Goal: Task Accomplishment & Management: Use online tool/utility

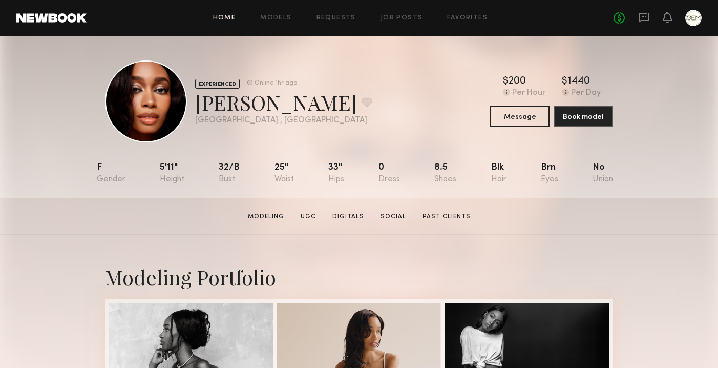
click at [227, 18] on link "Home" at bounding box center [224, 18] width 23 height 7
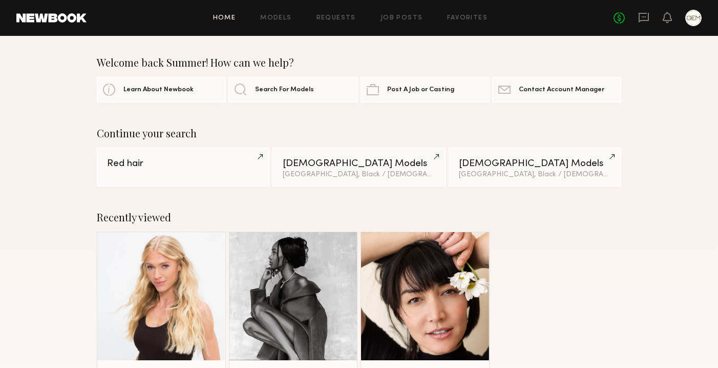
click at [387, 10] on div "Home Models Requests Job Posts Favorites Sign Out No fees up to $5,000" at bounding box center [394, 18] width 615 height 16
click at [387, 13] on div "Home Models Requests Job Posts Favorites Sign Out No fees up to $5,000" at bounding box center [394, 18] width 615 height 16
click at [396, 15] on link "Job Posts" at bounding box center [401, 18] width 42 height 7
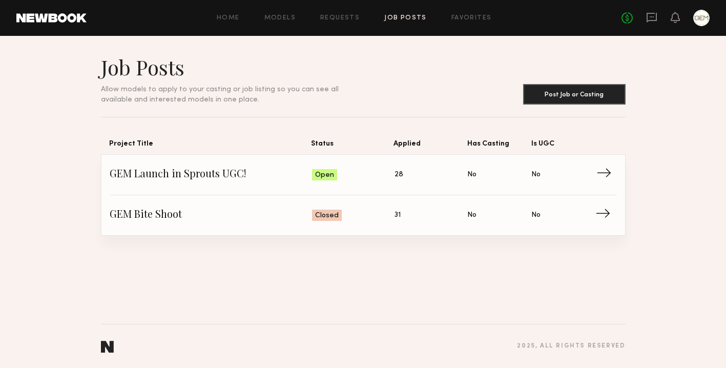
click at [372, 169] on span "Status: Open" at bounding box center [353, 174] width 82 height 15
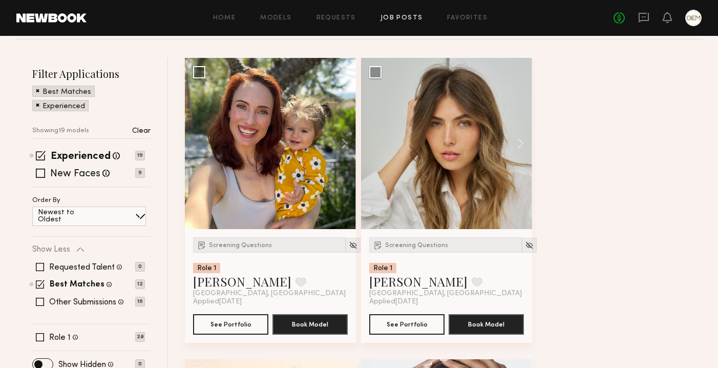
scroll to position [139, 0]
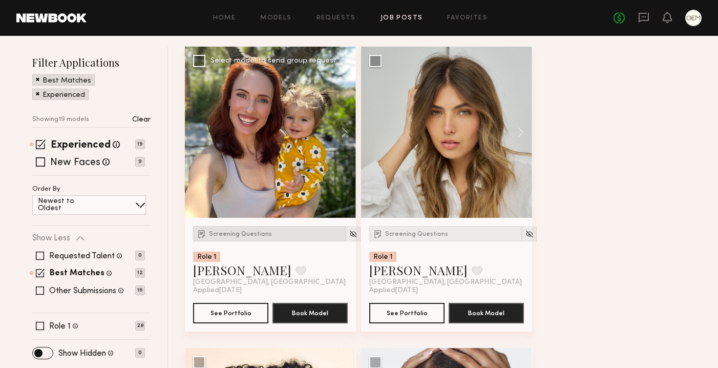
click at [244, 238] on div "Screening Questions" at bounding box center [269, 233] width 153 height 15
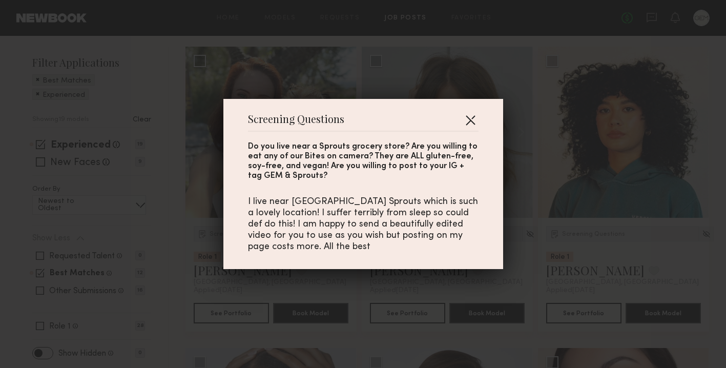
click at [468, 123] on button "button" at bounding box center [470, 120] width 16 height 16
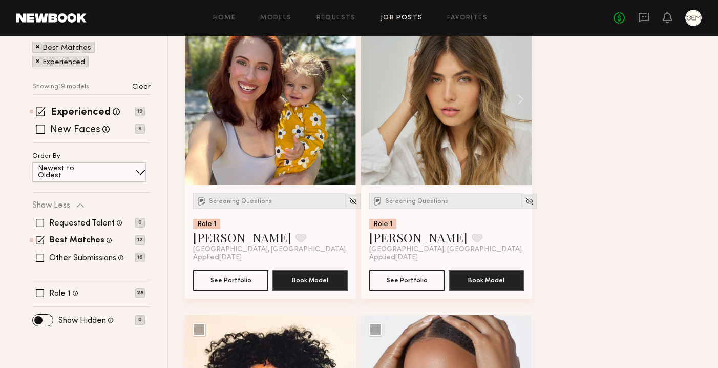
scroll to position [0, 0]
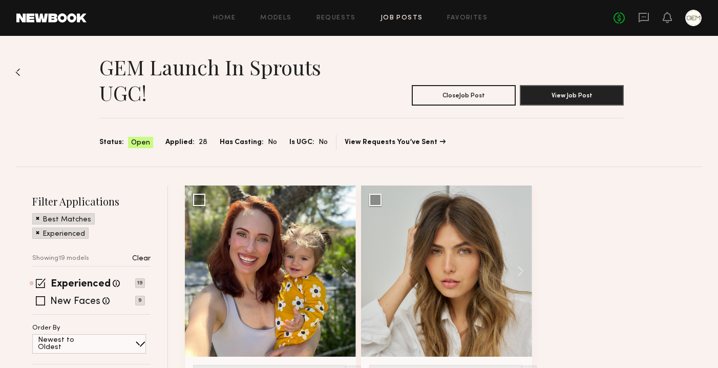
click at [556, 80] on header "GEM Launch in Sprouts UGC! Close Job Post View Job Post" at bounding box center [361, 79] width 524 height 51
click at [557, 88] on button "View Job Post" at bounding box center [572, 94] width 104 height 20
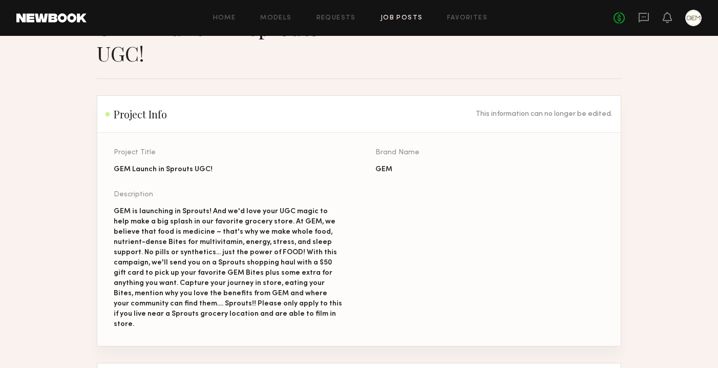
scroll to position [165, 0]
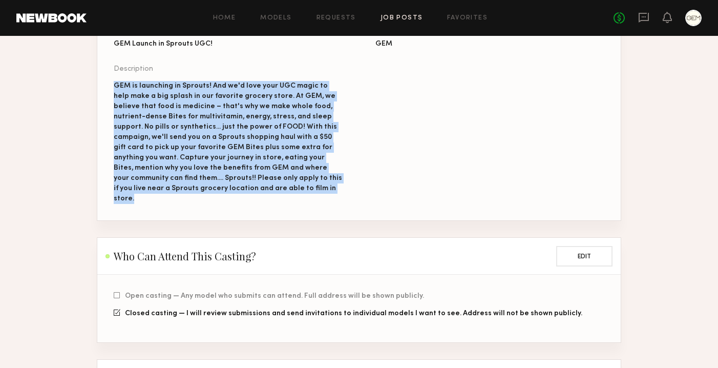
drag, startPoint x: 264, startPoint y: 190, endPoint x: 115, endPoint y: 91, distance: 179.4
click at [115, 91] on div "GEM is launching in Sprouts! And we'd love your UGC magic to help make a big sp…" at bounding box center [228, 142] width 229 height 123
copy div "GEM is launching in Sprouts! And we'd love your UGC magic to help make a big sp…"
